Goal: Find specific page/section: Find specific page/section

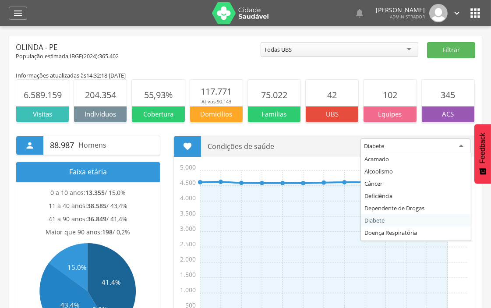
click at [451, 142] on div "Diabete" at bounding box center [416, 146] width 110 height 16
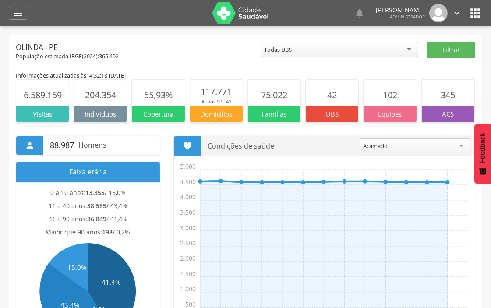
click at [369, 151] on div "Acamado" at bounding box center [415, 145] width 111 height 15
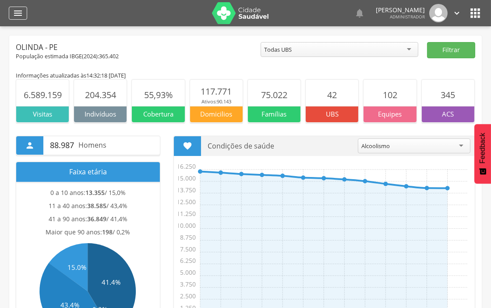
click at [24, 19] on div "" at bounding box center [18, 13] width 18 height 13
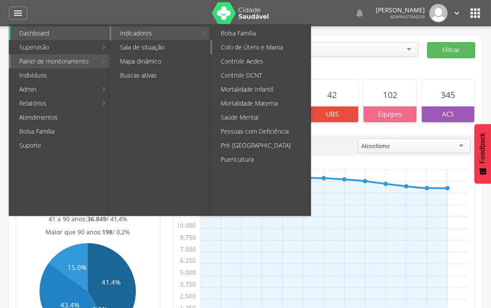
click at [230, 42] on link "Colo de Útero e Mama" at bounding box center [261, 47] width 99 height 14
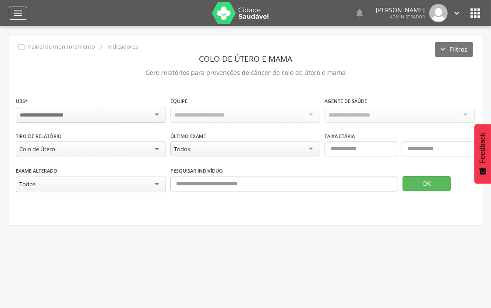
click at [26, 7] on div "" at bounding box center [18, 13] width 18 height 13
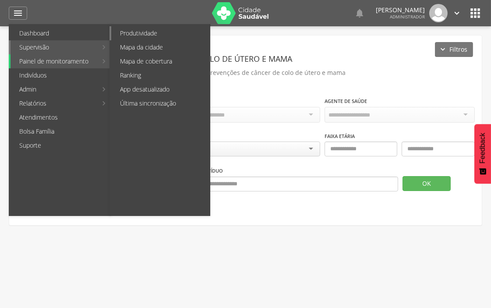
click at [135, 34] on link "Produtividade" at bounding box center [160, 33] width 99 height 14
type input "**********"
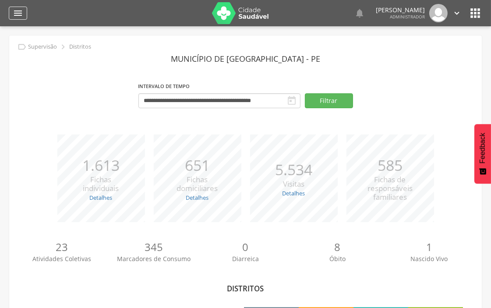
click at [25, 17] on div "" at bounding box center [18, 13] width 18 height 13
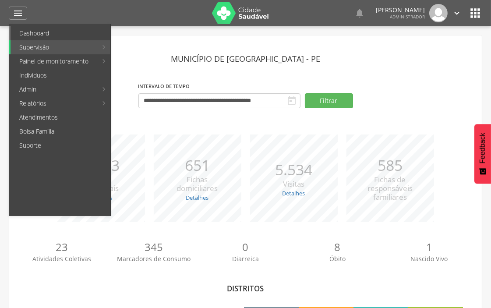
click at [32, 33] on link "Dashboard" at bounding box center [61, 33] width 100 height 14
